Goal: Task Accomplishment & Management: Manage account settings

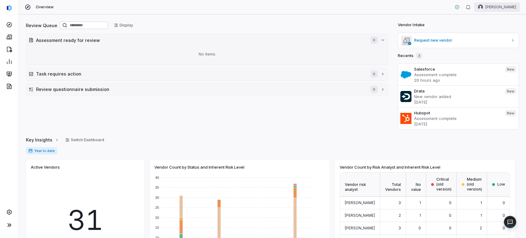
click at [489, 2] on html "Overview [PERSON_NAME] Review Queue Display Assessment ready for review 0 No it…" at bounding box center [263, 119] width 526 height 238
click at [501, 54] on div "Log out" at bounding box center [493, 57] width 47 height 10
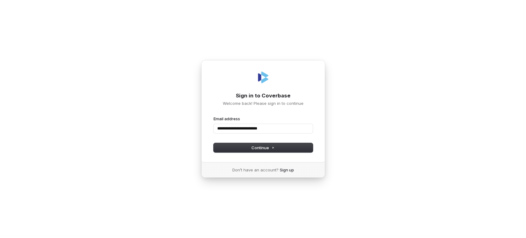
type input "**********"
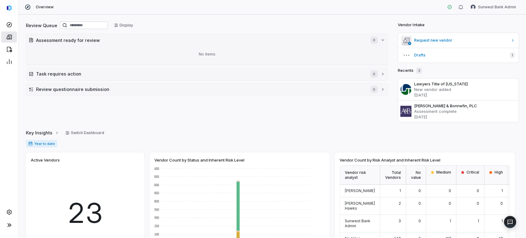
click at [13, 39] on link at bounding box center [9, 36] width 16 height 11
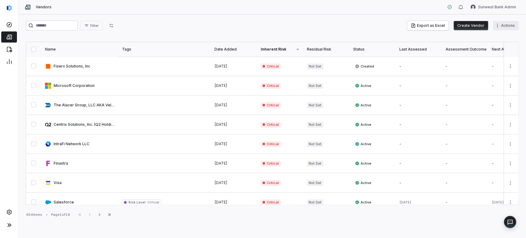
click at [501, 27] on html "Vendors Sunwest Bank Admin Filter Export as Excel Create Vendor Actions Name Ta…" at bounding box center [263, 119] width 526 height 238
click at [480, 51] on div "Bulk Upload Vendor Documents" at bounding box center [477, 49] width 75 height 10
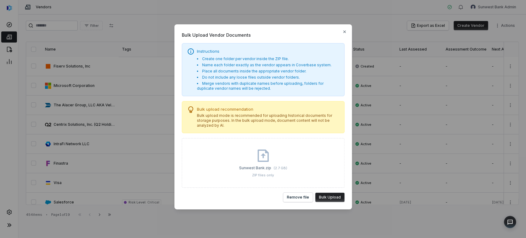
click at [330, 194] on button "Bulk Upload" at bounding box center [329, 197] width 29 height 9
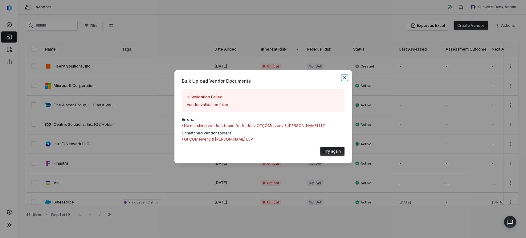
click at [345, 78] on icon "button" at bounding box center [344, 77] width 2 height 2
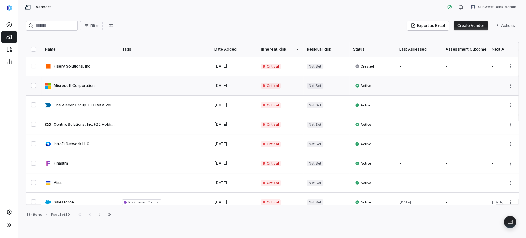
click at [167, 81] on link at bounding box center [164, 85] width 92 height 19
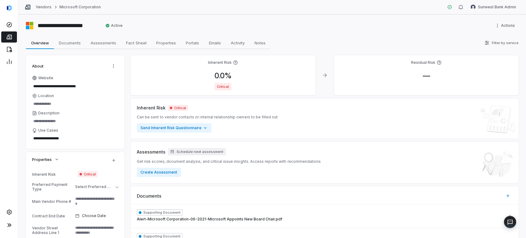
click at [11, 34] on icon at bounding box center [9, 37] width 6 height 6
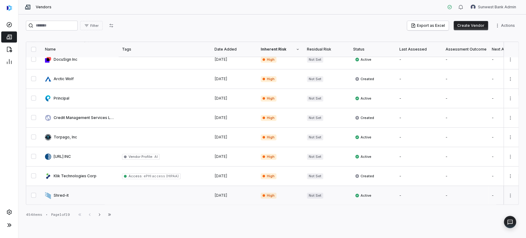
scroll to position [239, 0]
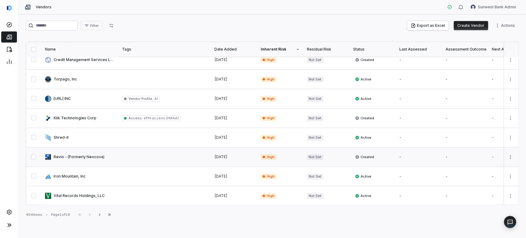
click at [129, 147] on link at bounding box center [164, 156] width 92 height 19
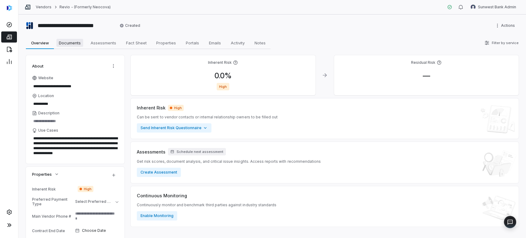
click at [82, 44] on span "Documents" at bounding box center [69, 43] width 27 height 8
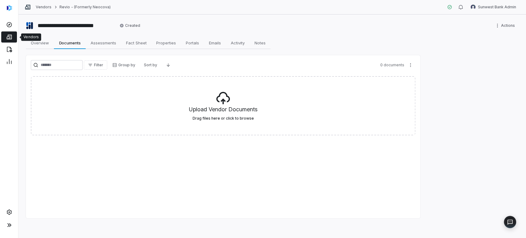
click at [7, 35] on icon at bounding box center [8, 37] width 5 height 5
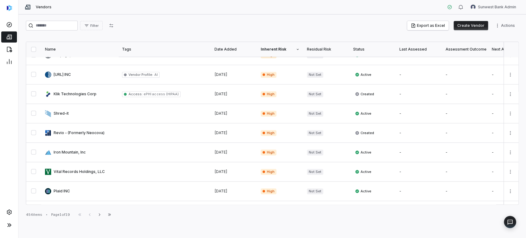
scroll to position [340, 0]
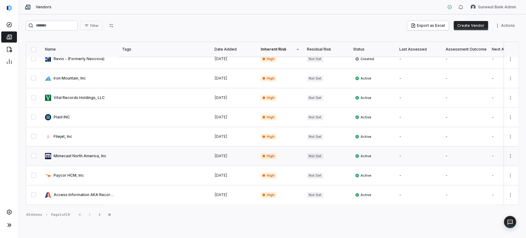
click at [96, 149] on link at bounding box center [79, 155] width 77 height 19
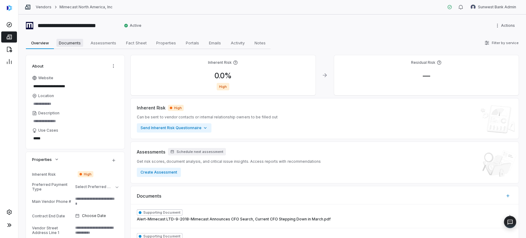
click at [72, 44] on span "Documents" at bounding box center [69, 43] width 27 height 8
type textarea "*"
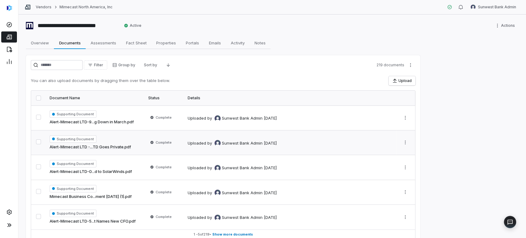
scroll to position [26, 0]
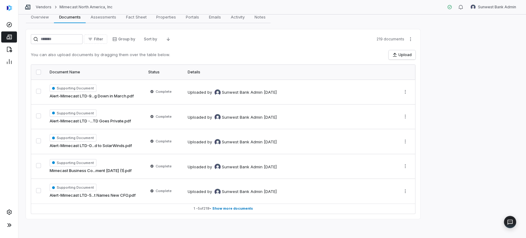
click at [12, 36] on link at bounding box center [9, 36] width 16 height 11
